Goal: Information Seeking & Learning: Learn about a topic

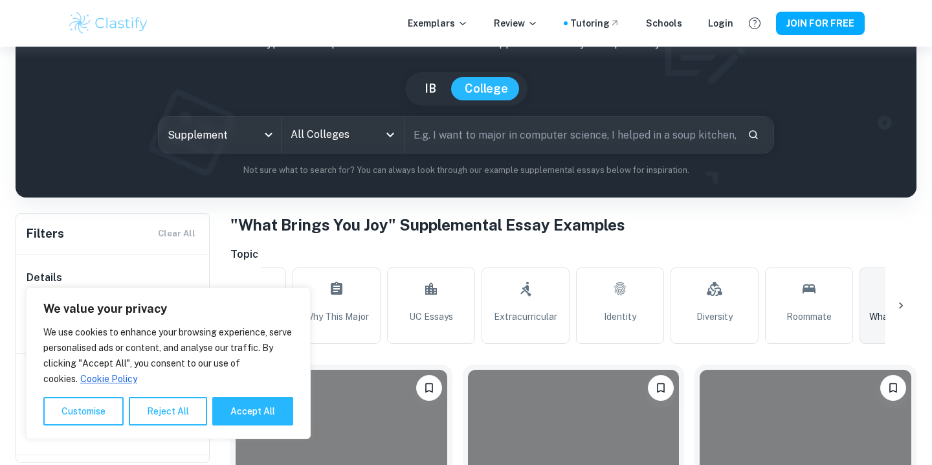
scroll to position [100, 0]
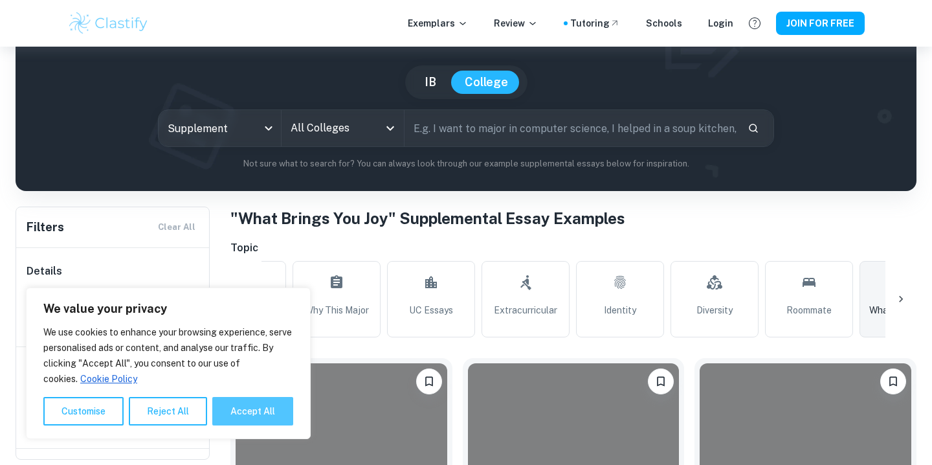
click at [237, 407] on button "Accept All" at bounding box center [252, 411] width 81 height 28
checkbox input "true"
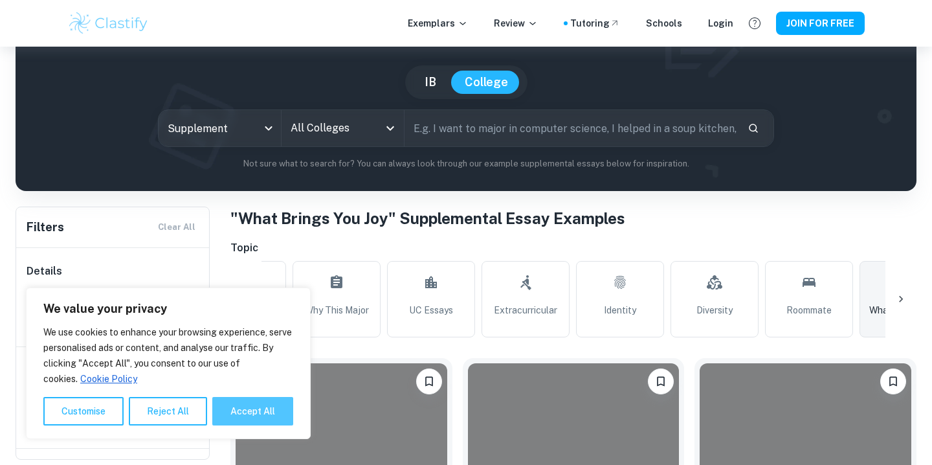
checkbox input "true"
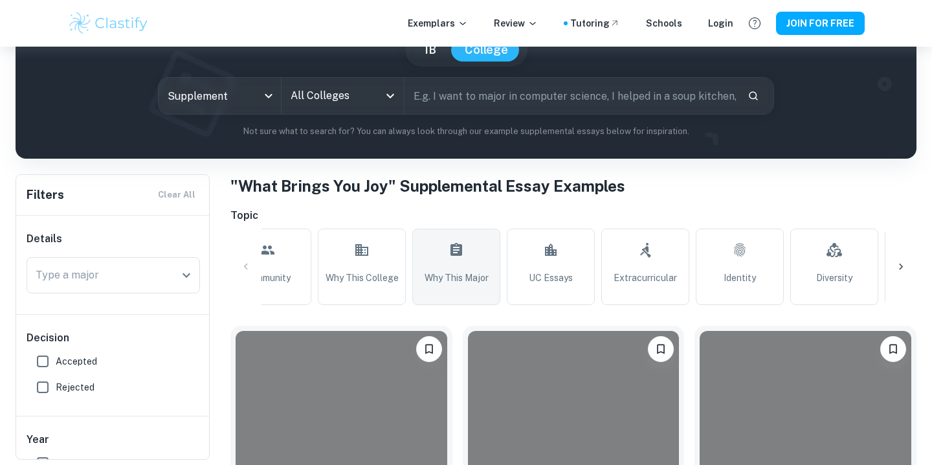
scroll to position [0, 0]
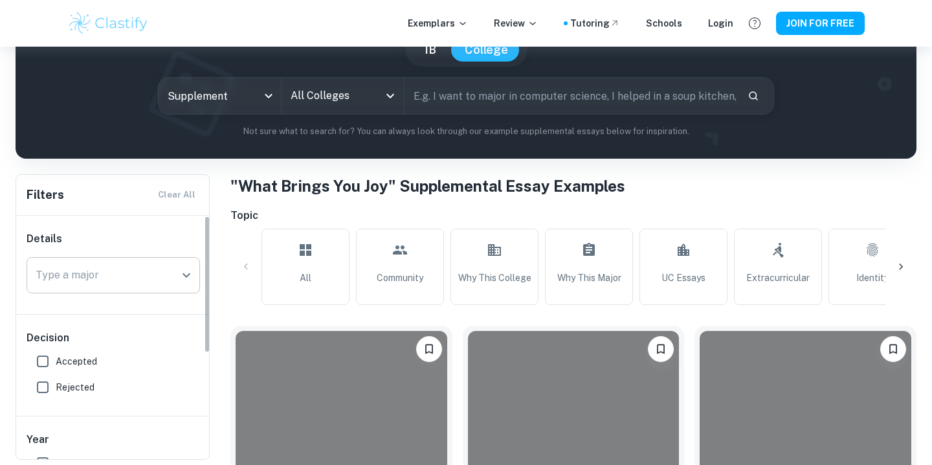
click at [133, 270] on input "Type a major" at bounding box center [103, 275] width 142 height 25
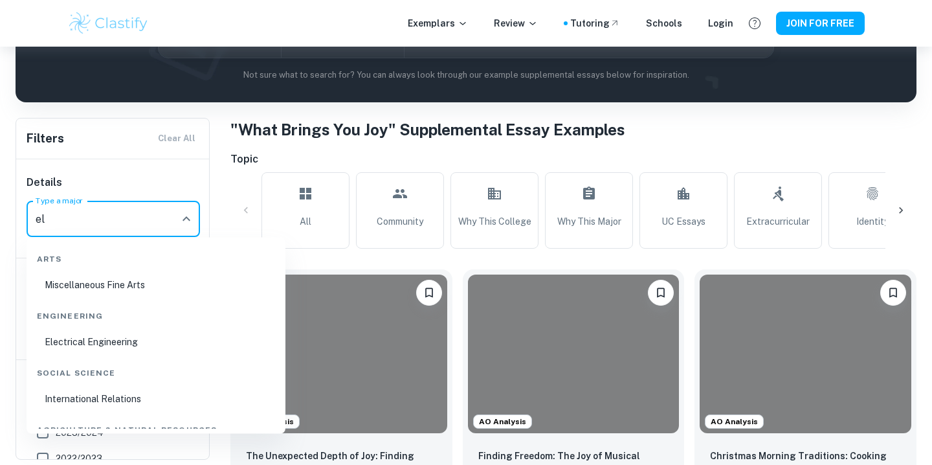
type input "e"
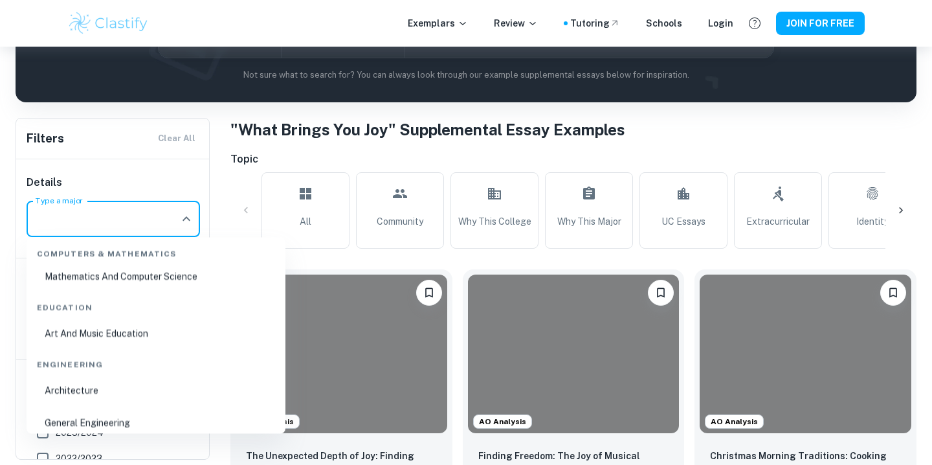
scroll to position [854, 0]
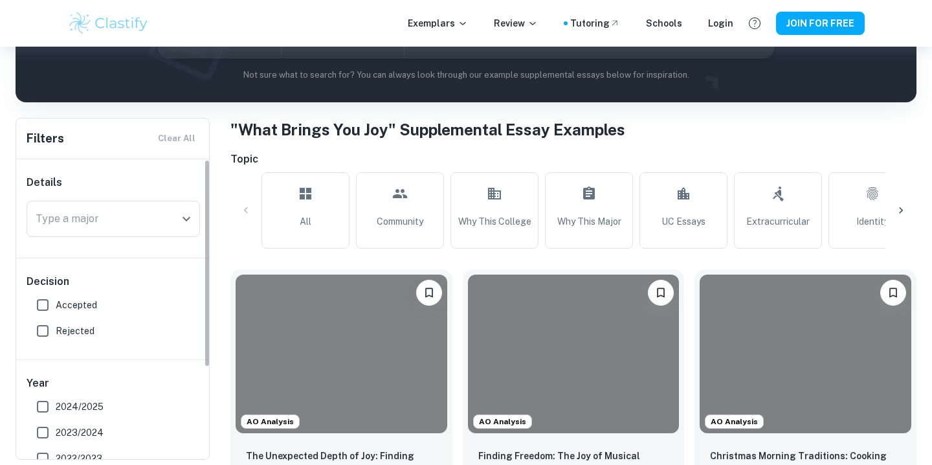
click at [137, 184] on h6 "Details" at bounding box center [113, 183] width 173 height 16
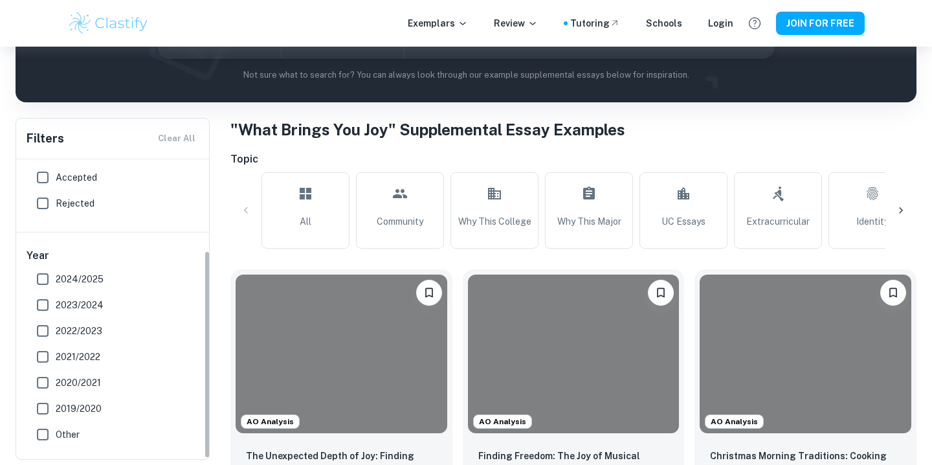
scroll to position [131, 0]
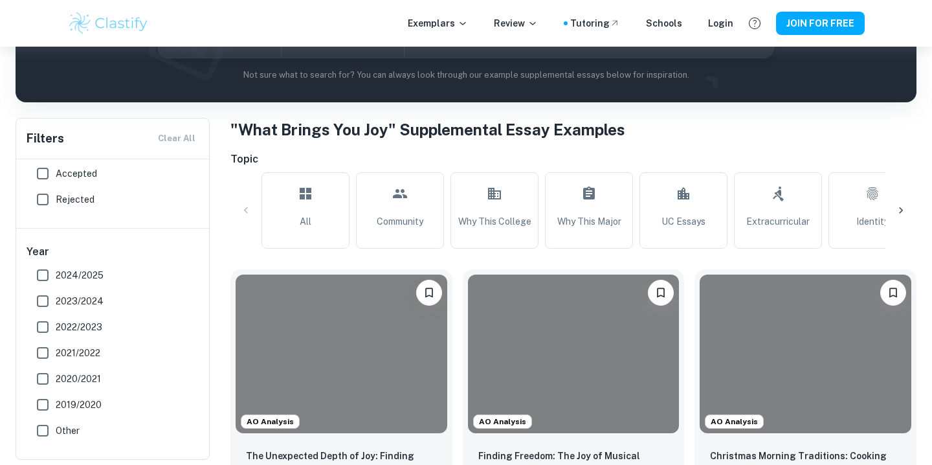
click at [70, 170] on span "Accepted" at bounding box center [76, 173] width 41 height 14
click at [56, 170] on input "Accepted" at bounding box center [43, 173] width 26 height 26
checkbox input "true"
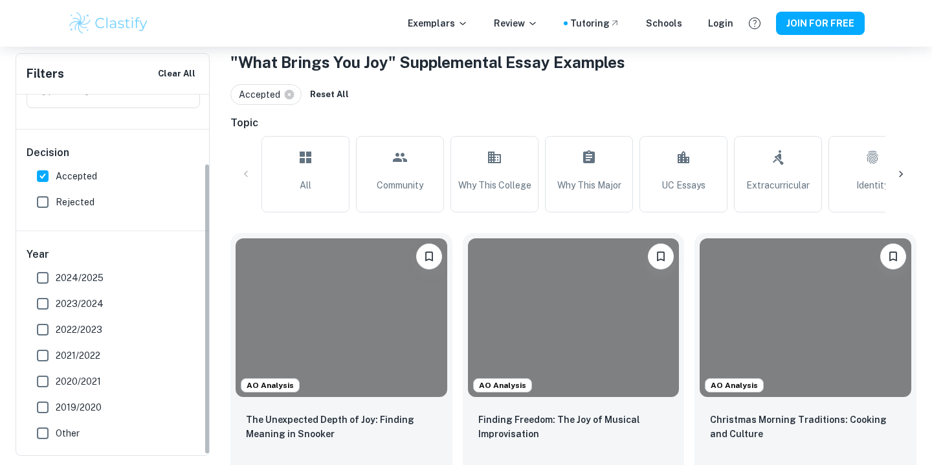
scroll to position [259, 0]
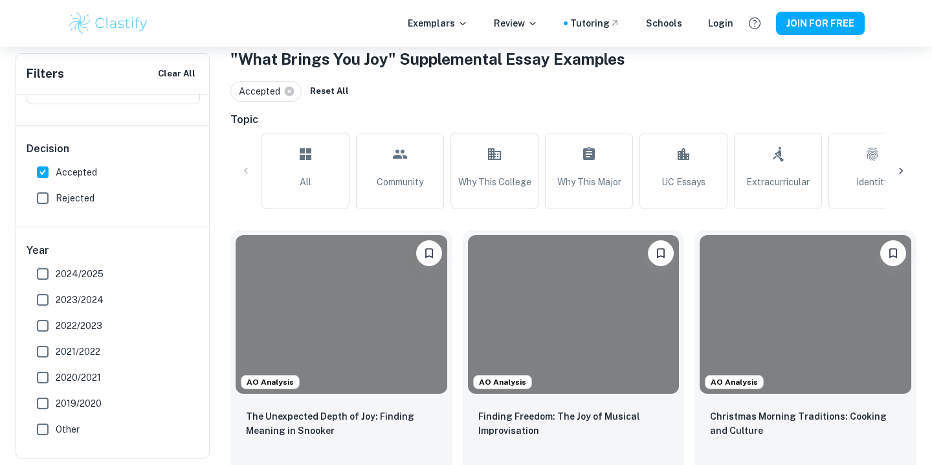
click at [75, 275] on span "2024/2025" at bounding box center [80, 274] width 48 height 14
click at [56, 275] on input "2024/2025" at bounding box center [43, 274] width 26 height 26
checkbox input "true"
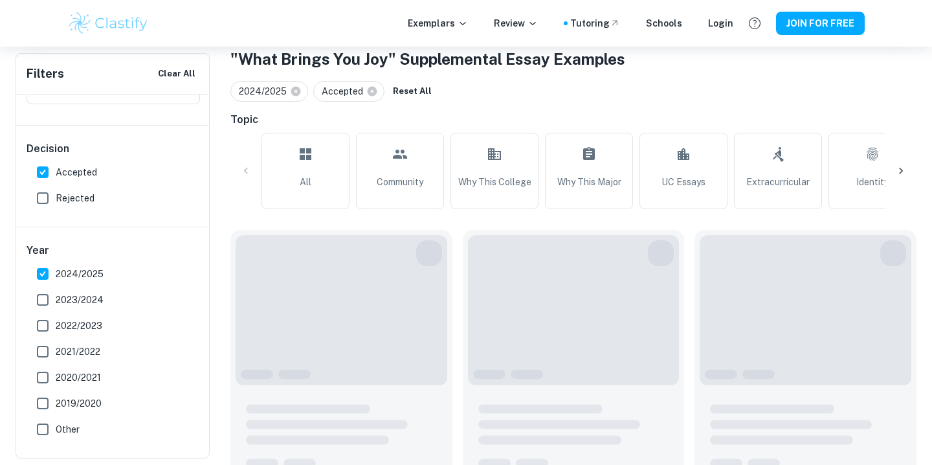
click at [75, 301] on span "2023/2024" at bounding box center [80, 299] width 48 height 14
click at [56, 301] on input "2023/2024" at bounding box center [43, 300] width 26 height 26
checkbox input "true"
click at [72, 325] on span "2022/2023" at bounding box center [79, 325] width 47 height 14
click at [56, 325] on input "2022/2023" at bounding box center [43, 325] width 26 height 26
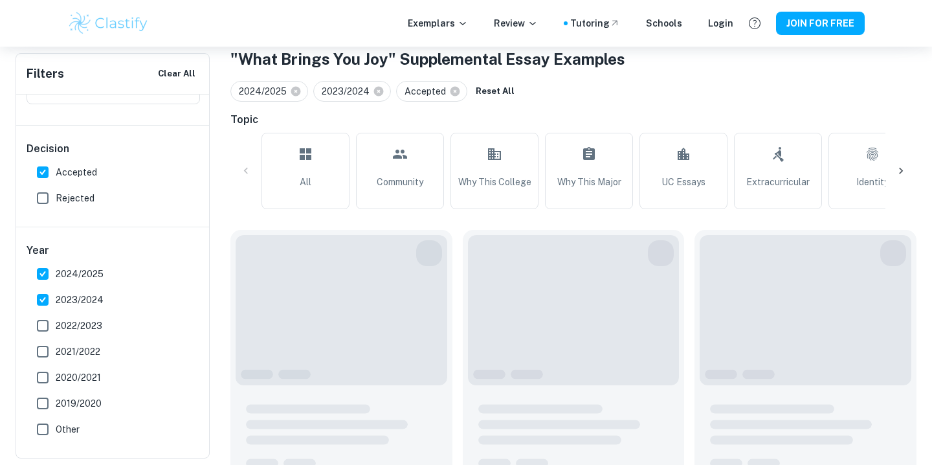
checkbox input "true"
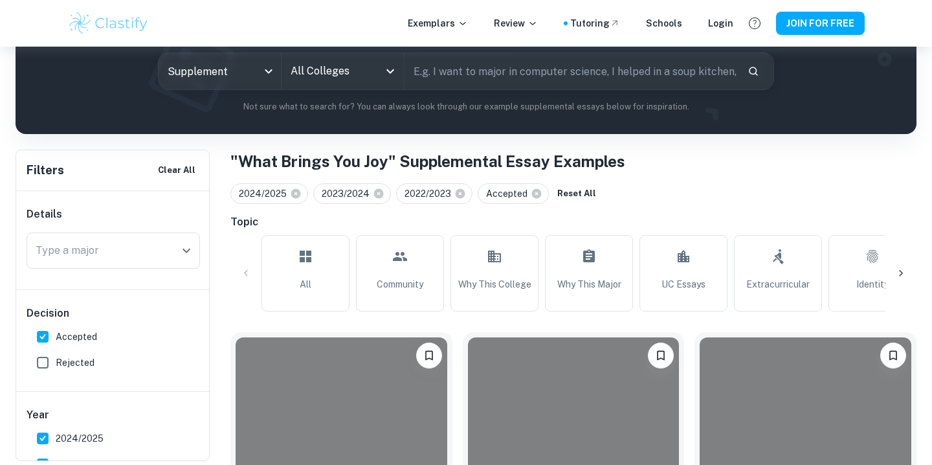
scroll to position [159, 0]
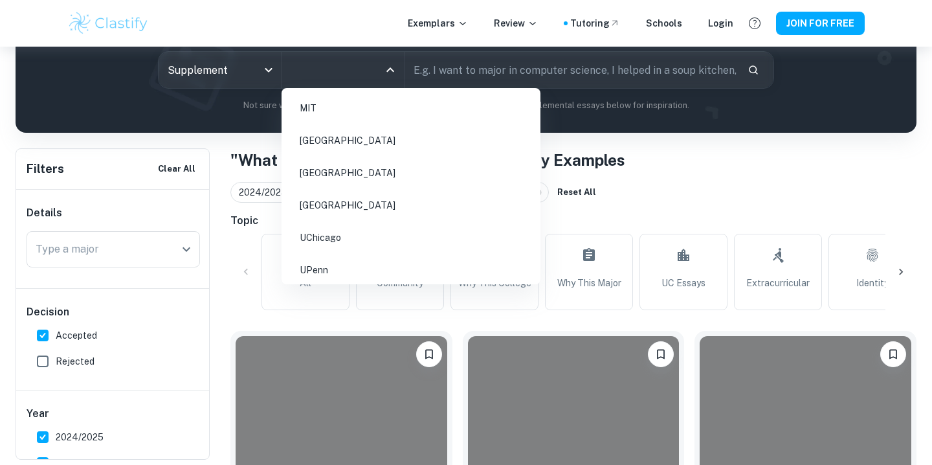
click at [371, 74] on input "All Colleges" at bounding box center [332, 70] width 91 height 25
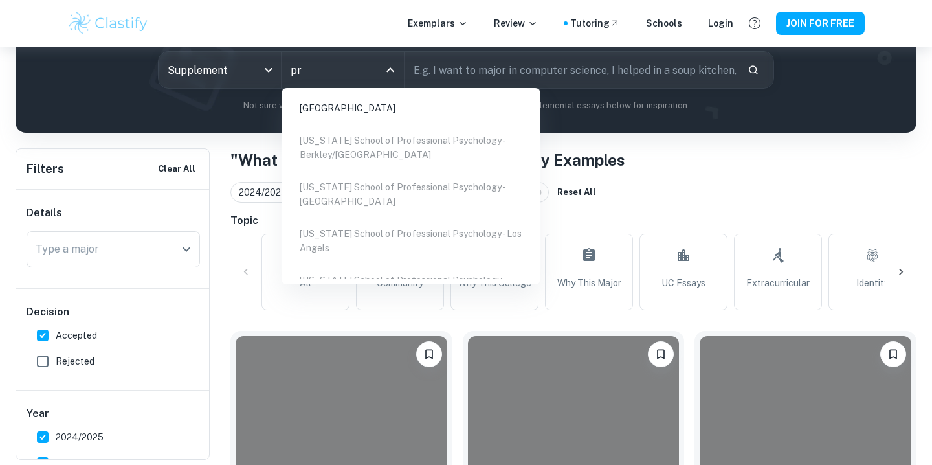
click at [360, 109] on li "[GEOGRAPHIC_DATA]" at bounding box center [411, 108] width 248 height 30
type input "pr"
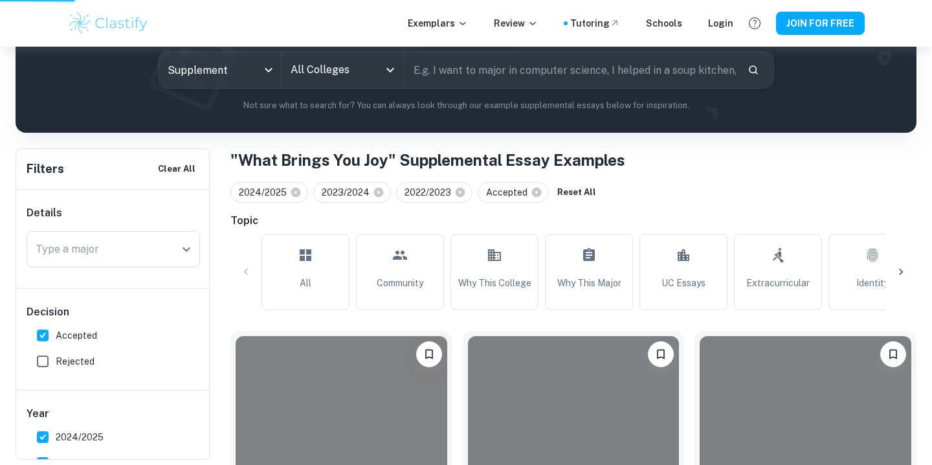
type input "[GEOGRAPHIC_DATA]"
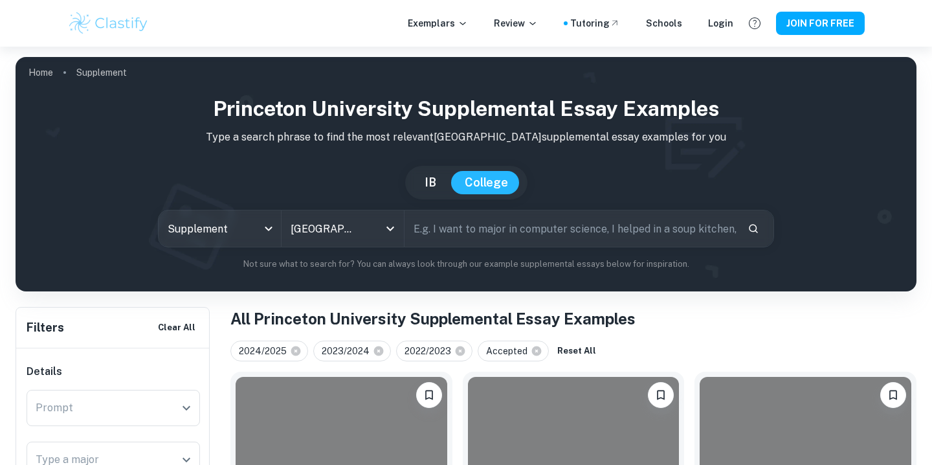
click at [468, 228] on input "text" at bounding box center [570, 228] width 333 height 36
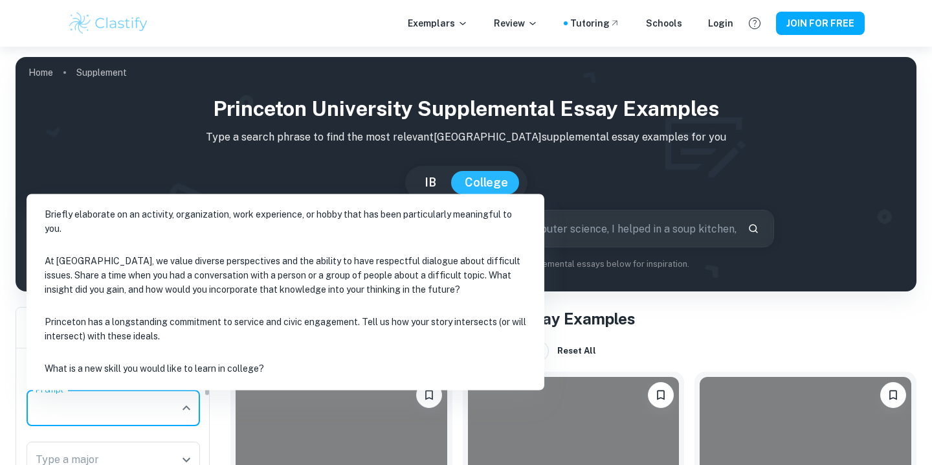
click at [134, 399] on input "Prompt" at bounding box center [103, 407] width 142 height 25
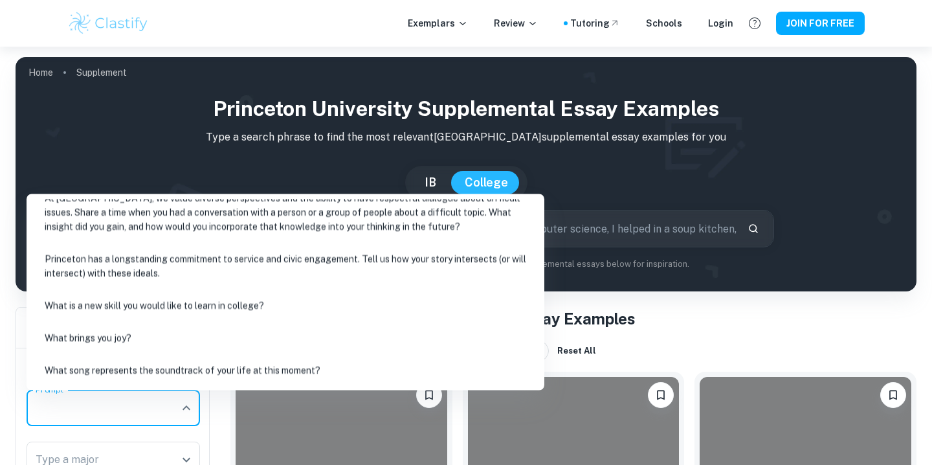
scroll to position [63, 0]
click at [151, 313] on li "What is a new skill you would like to learn in college?" at bounding box center [285, 304] width 507 height 30
type input "What is a new skill you would like to learn in college?"
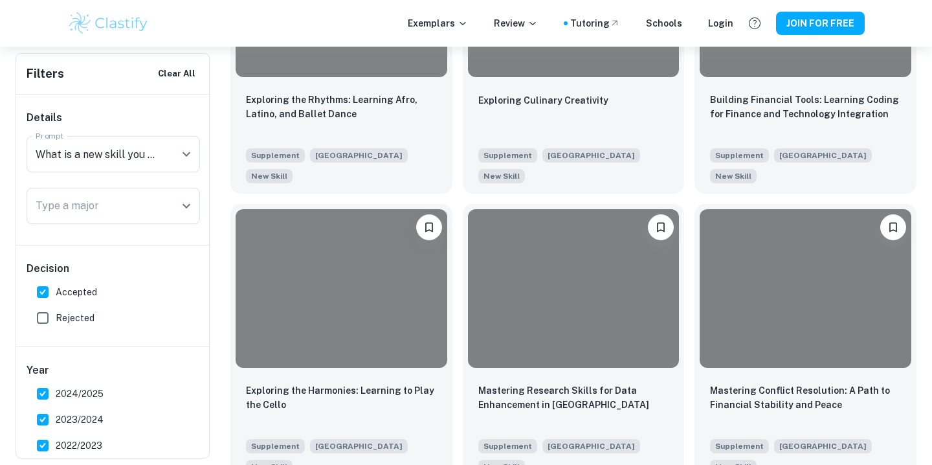
scroll to position [1918, 0]
